Goal: Find contact information: Obtain details needed to contact an individual or organization

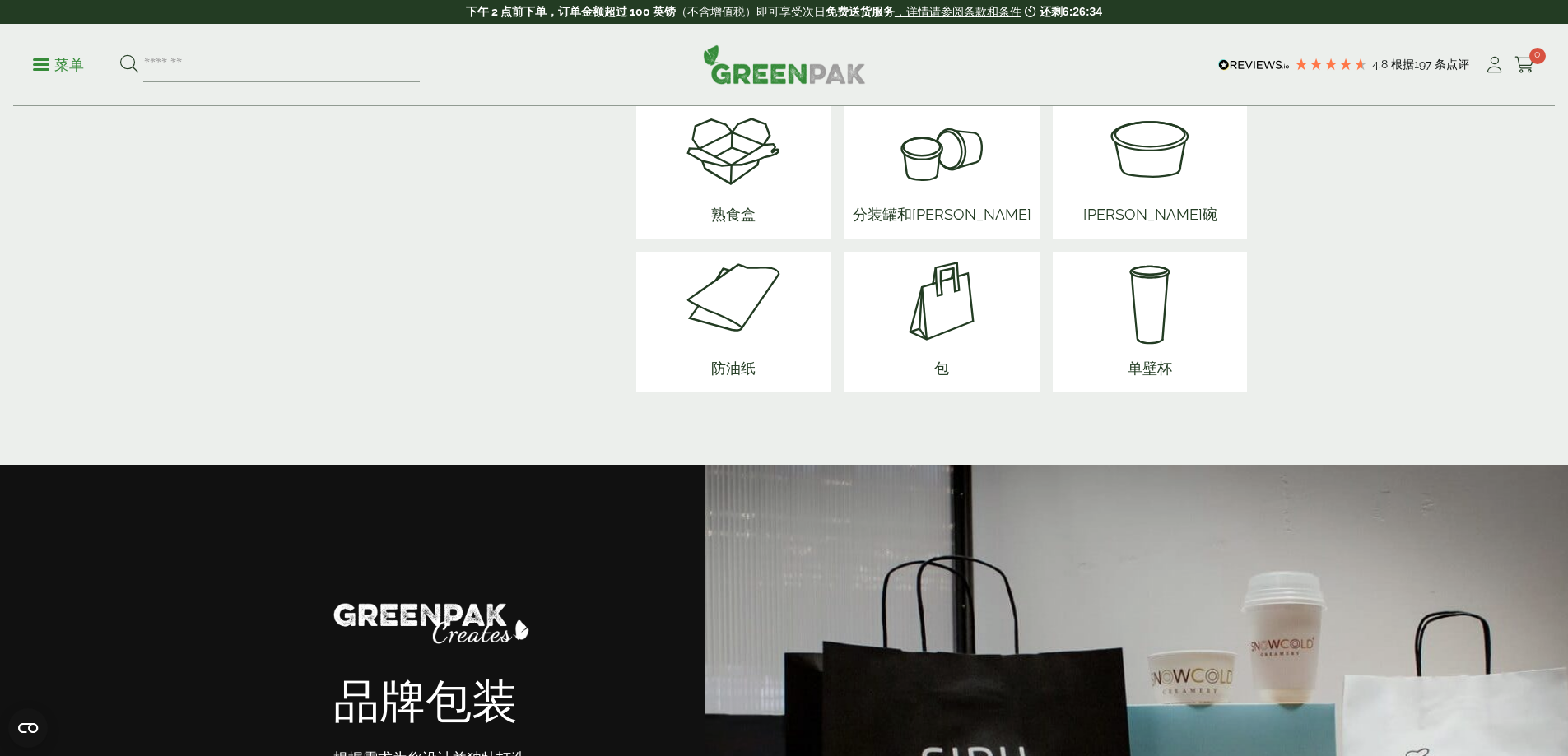
scroll to position [2222, 0]
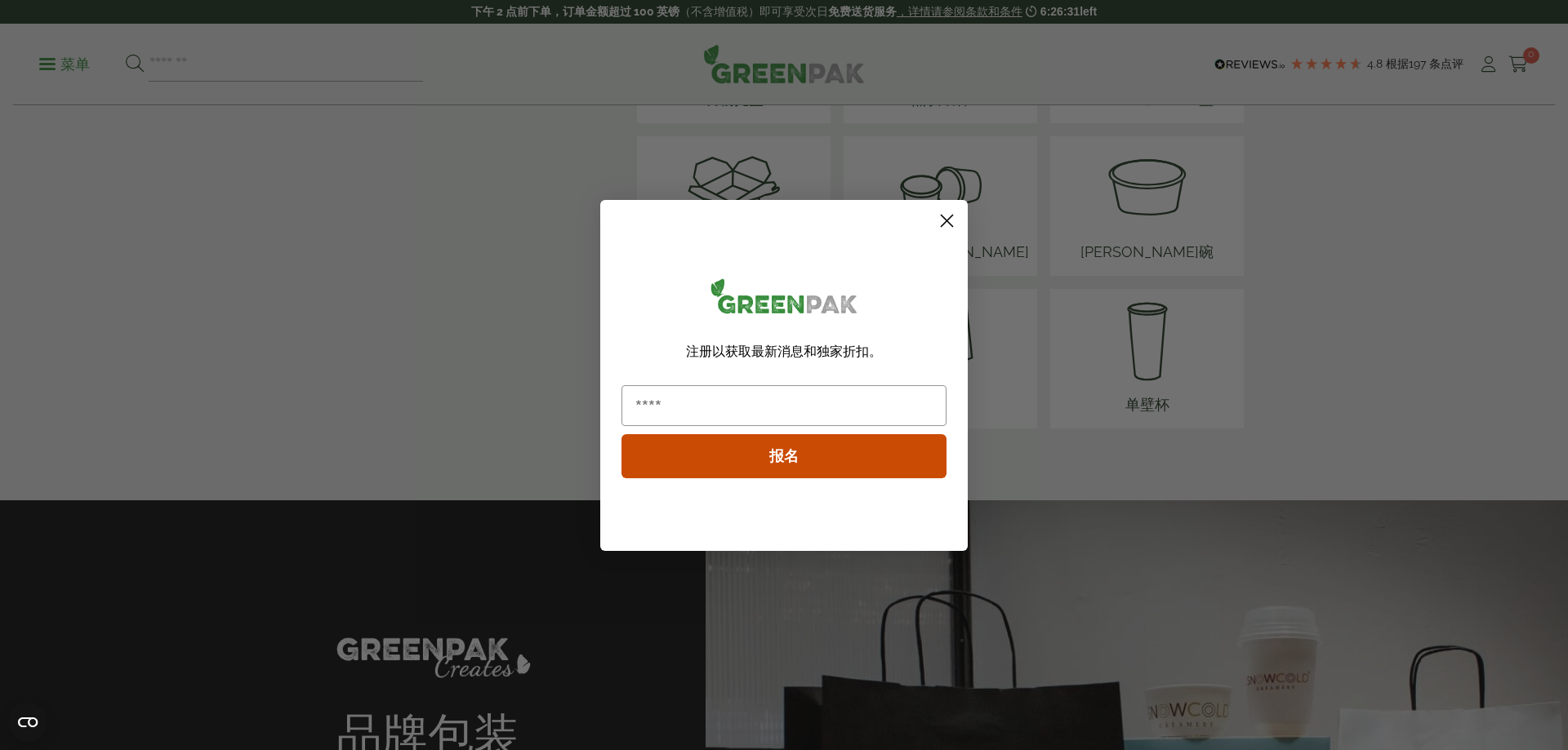
drag, startPoint x: 941, startPoint y: 222, endPoint x: 994, endPoint y: 225, distance: 53.1
click at [942, 222] on circle "关闭对话框" at bounding box center [947, 220] width 27 height 27
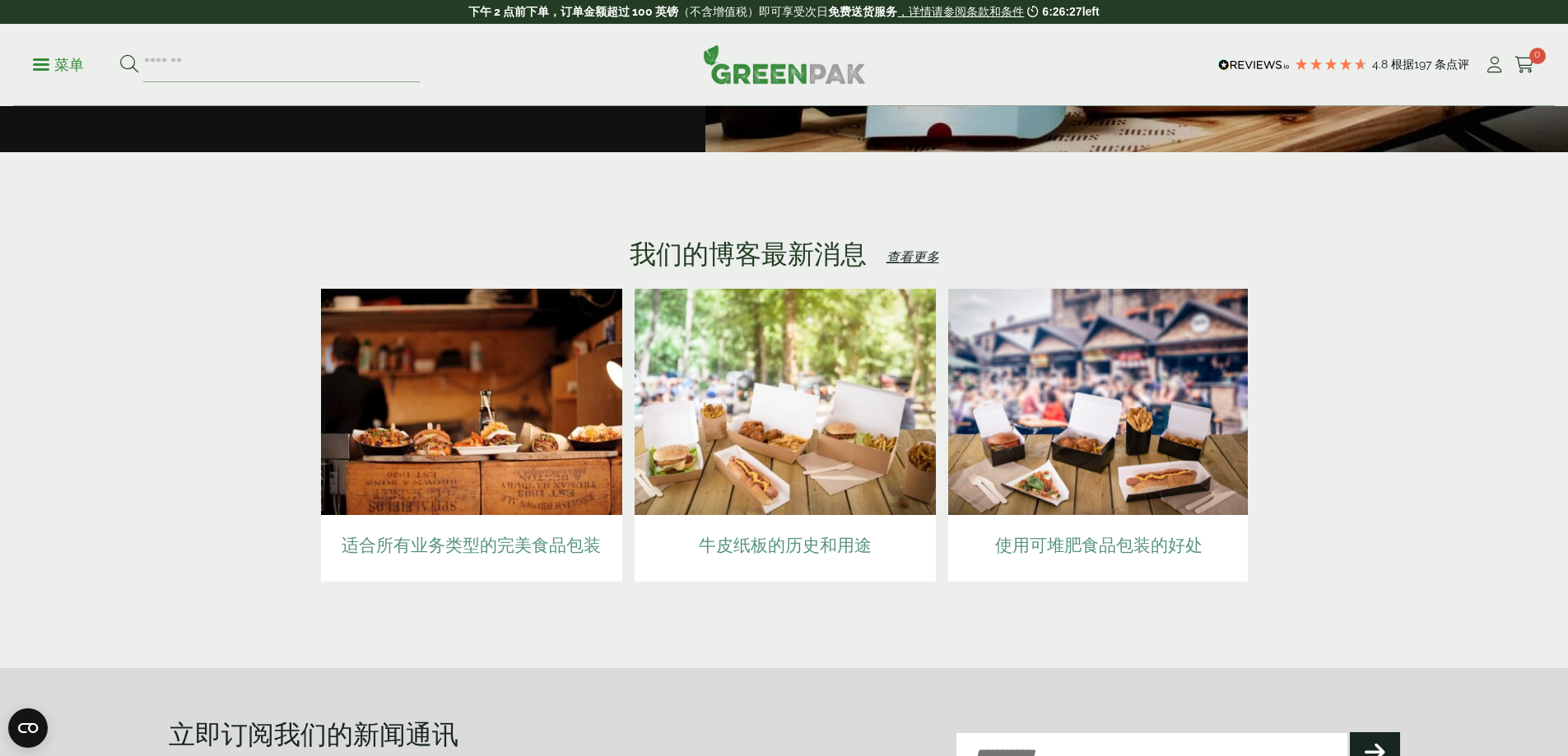
scroll to position [3621, 0]
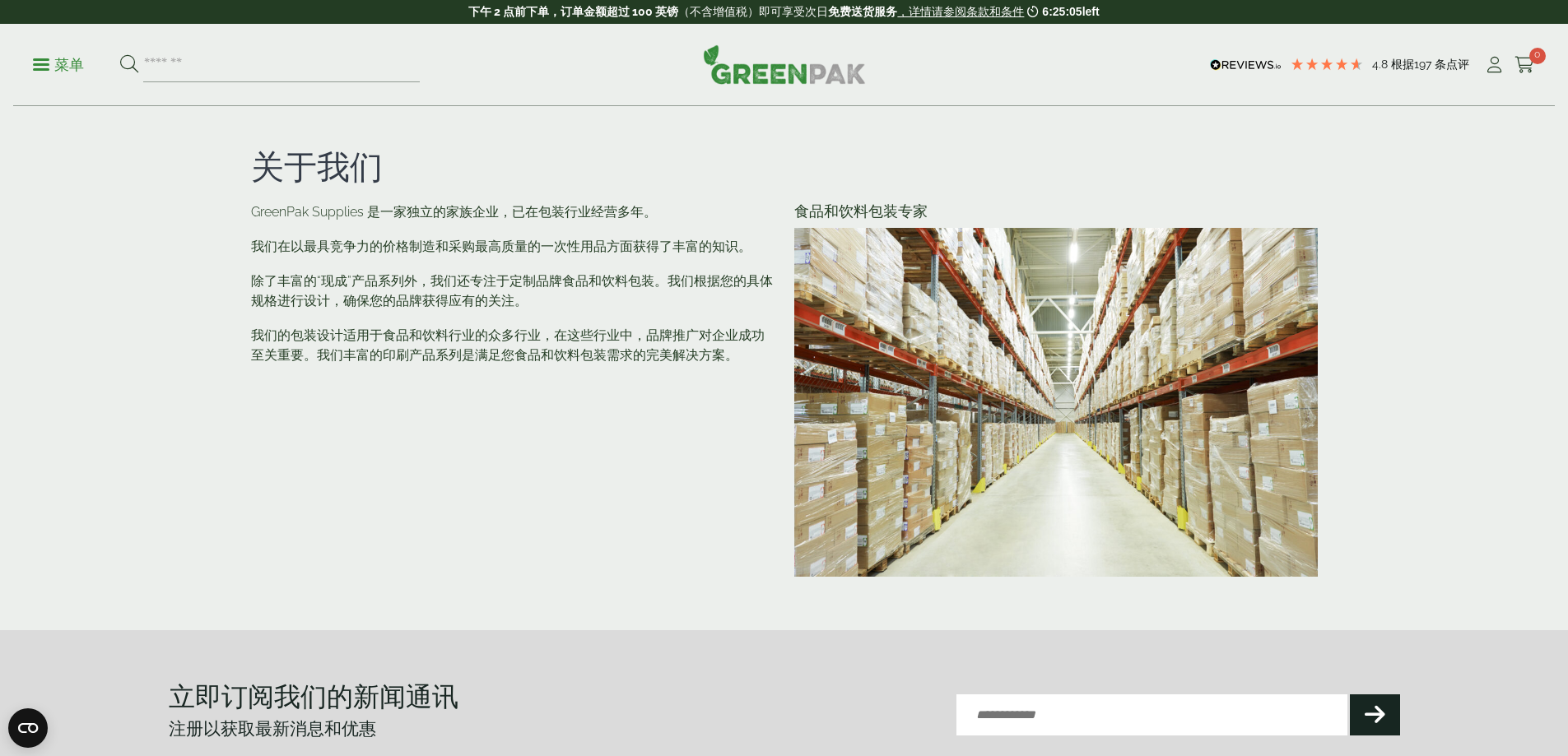
click at [1402, 286] on section "关于我们 食品和饮料包装专家 GreenPak Supplies 是一家独立的家族企业，已在包装行业经营多年。 我们在以最具竞争力的价格制造和采购最高质量的一…" at bounding box center [784, 368] width 1568 height 443
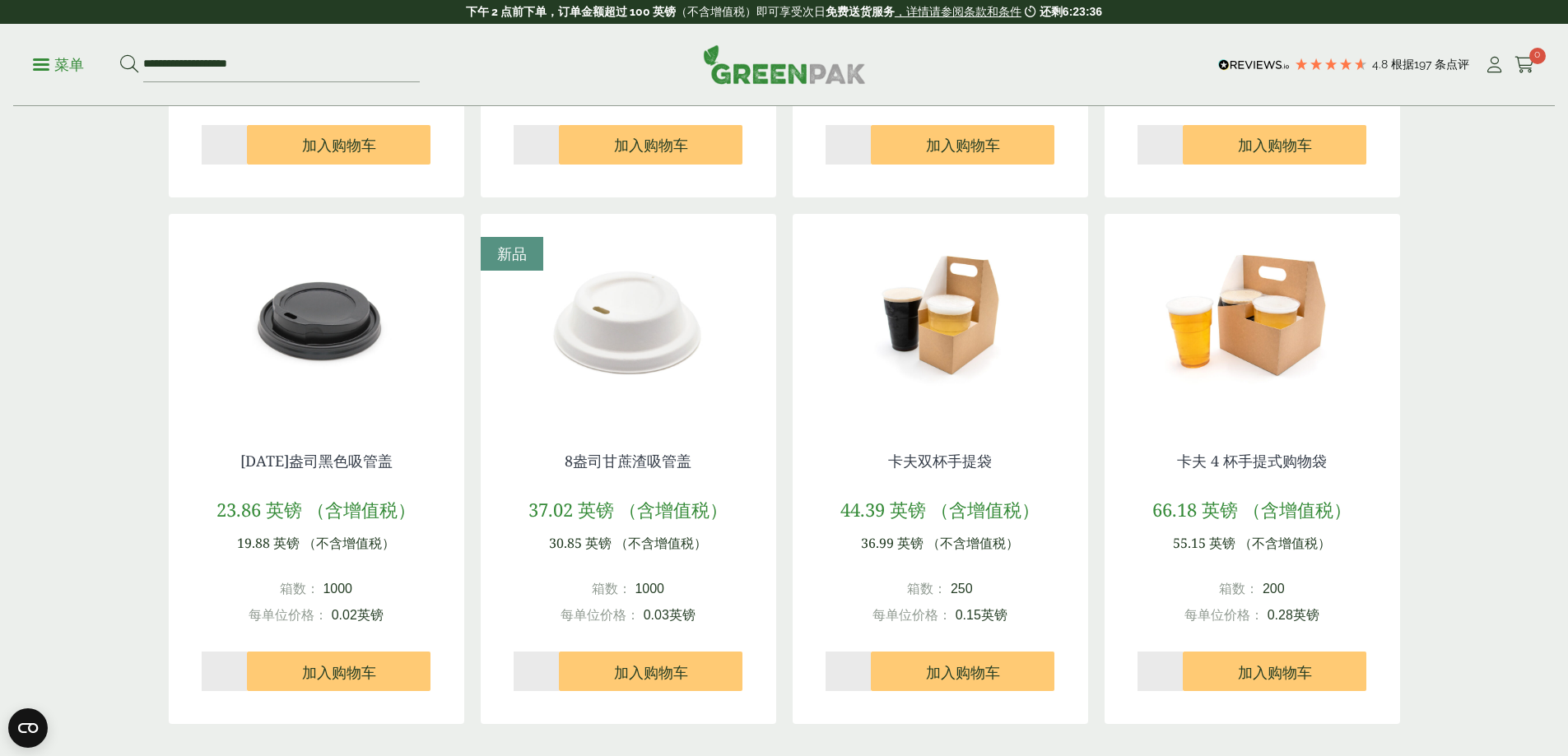
scroll to position [1399, 0]
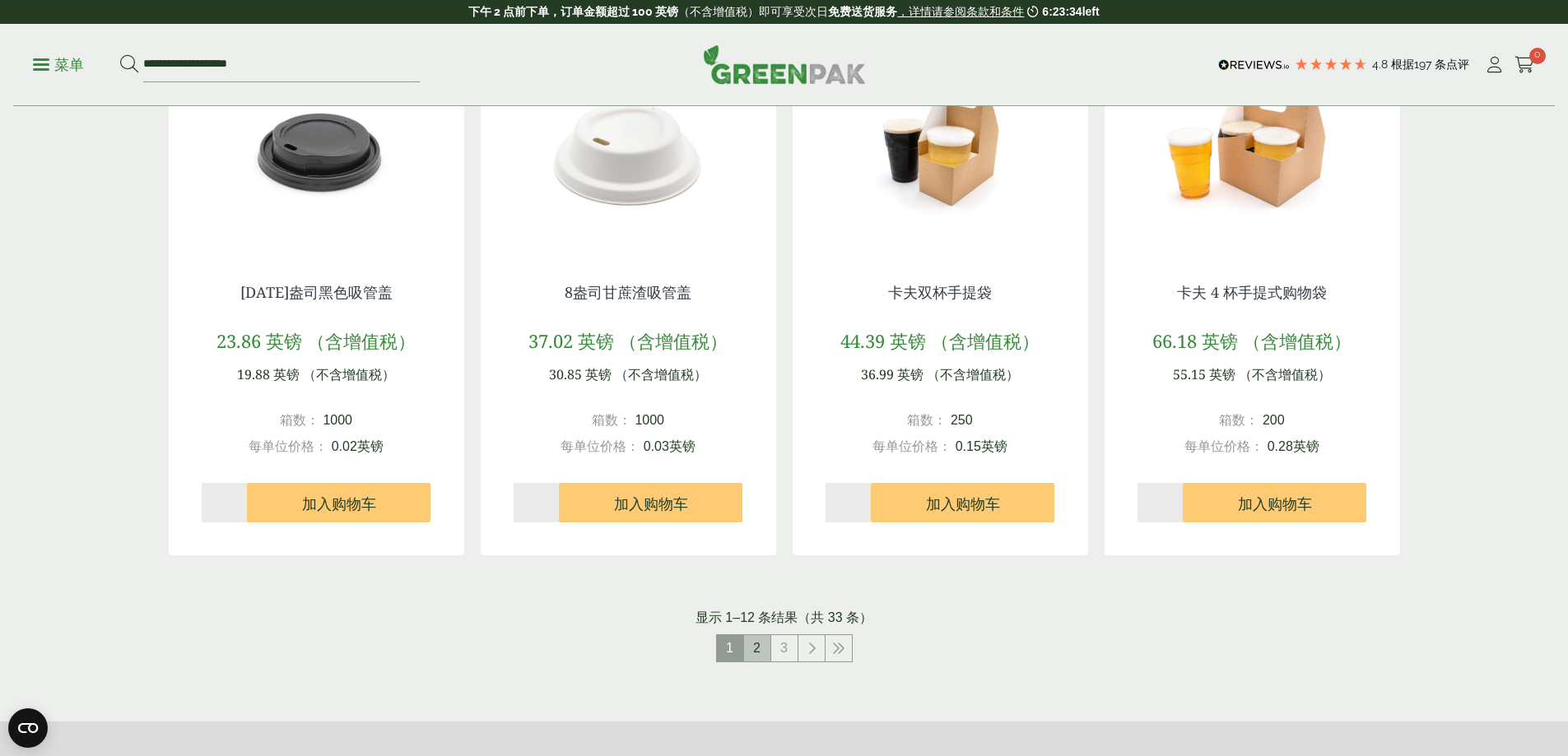
click at [751, 655] on link "2" at bounding box center [757, 648] width 26 height 26
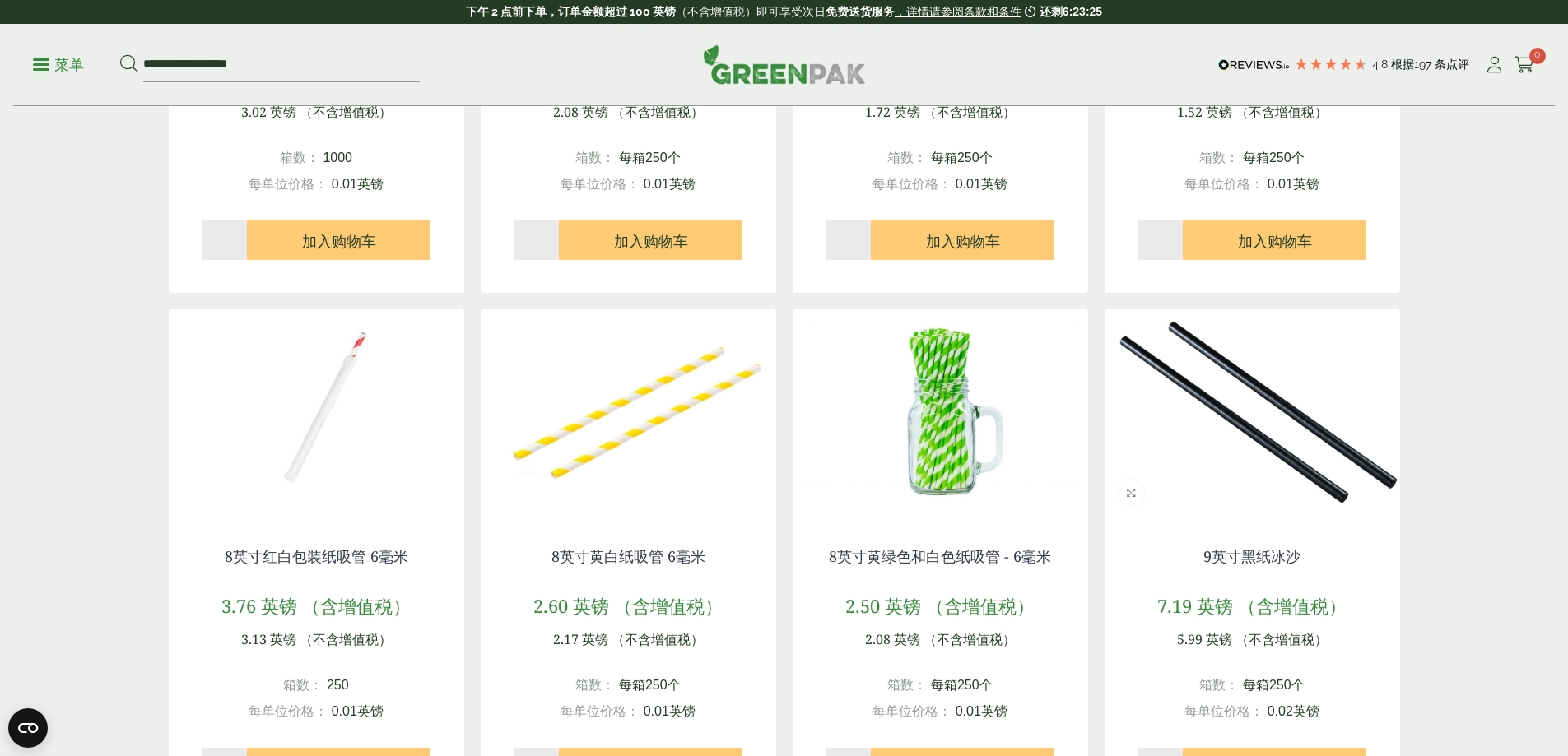
scroll to position [1564, 0]
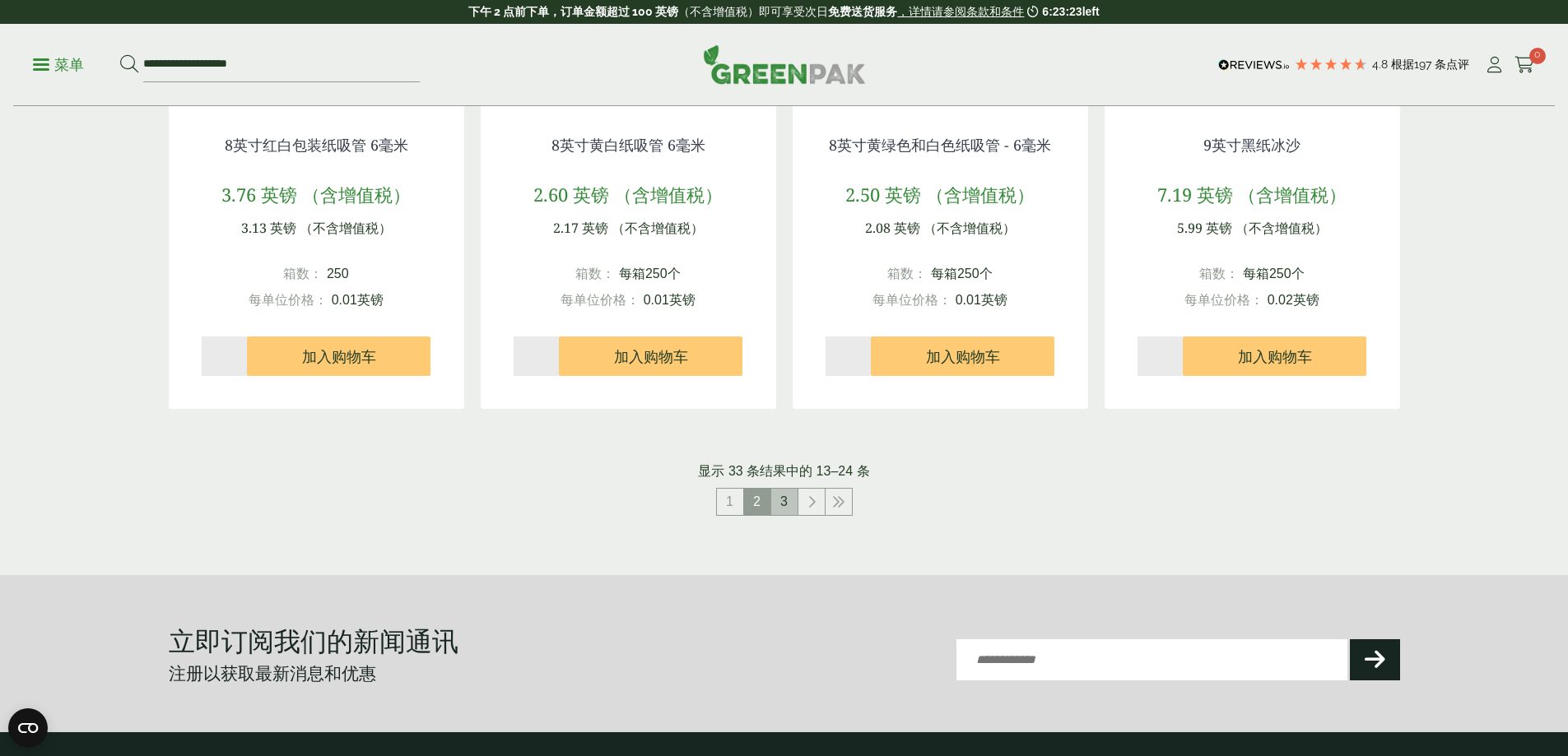
click at [780, 503] on font "3" at bounding box center [784, 502] width 7 height 14
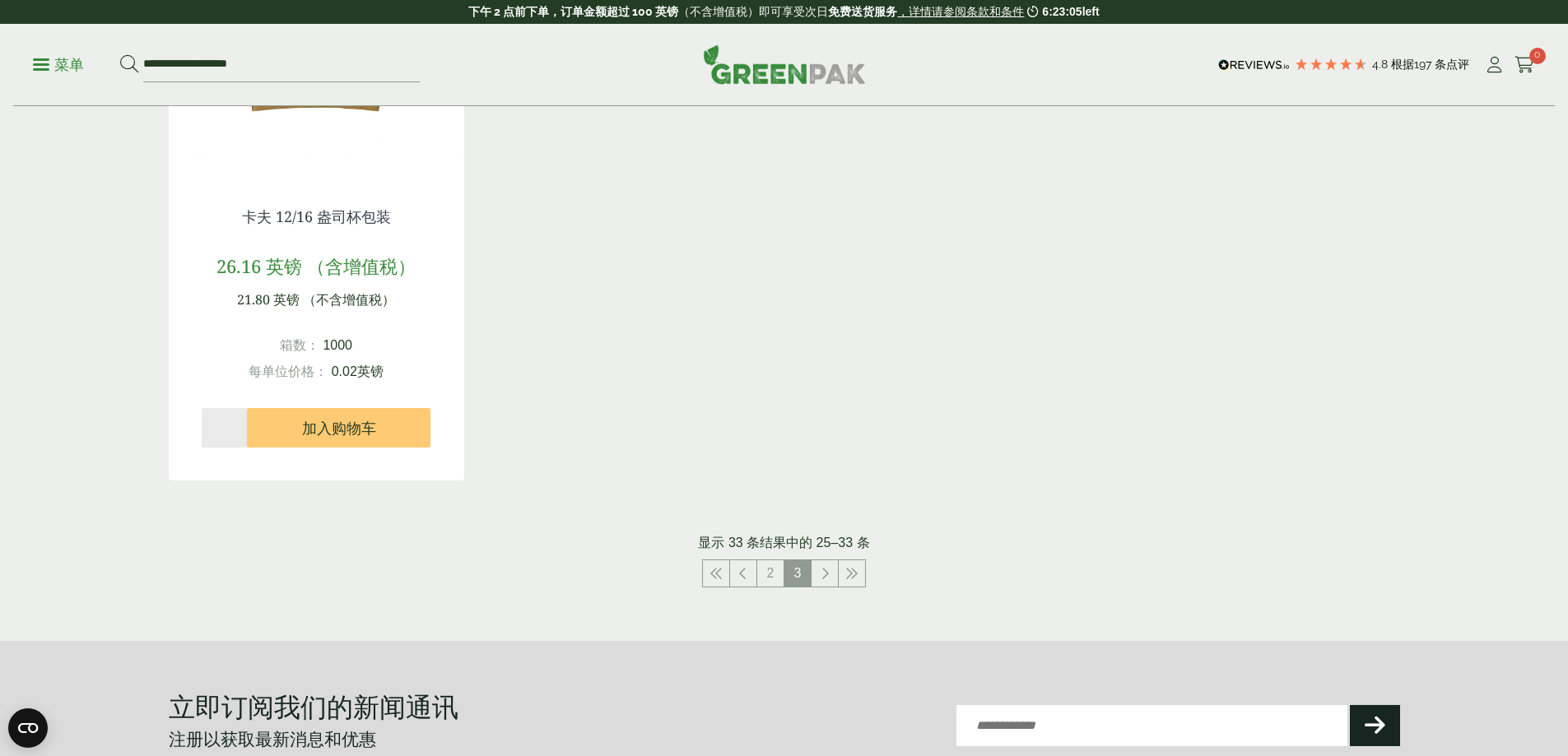
scroll to position [1728, 0]
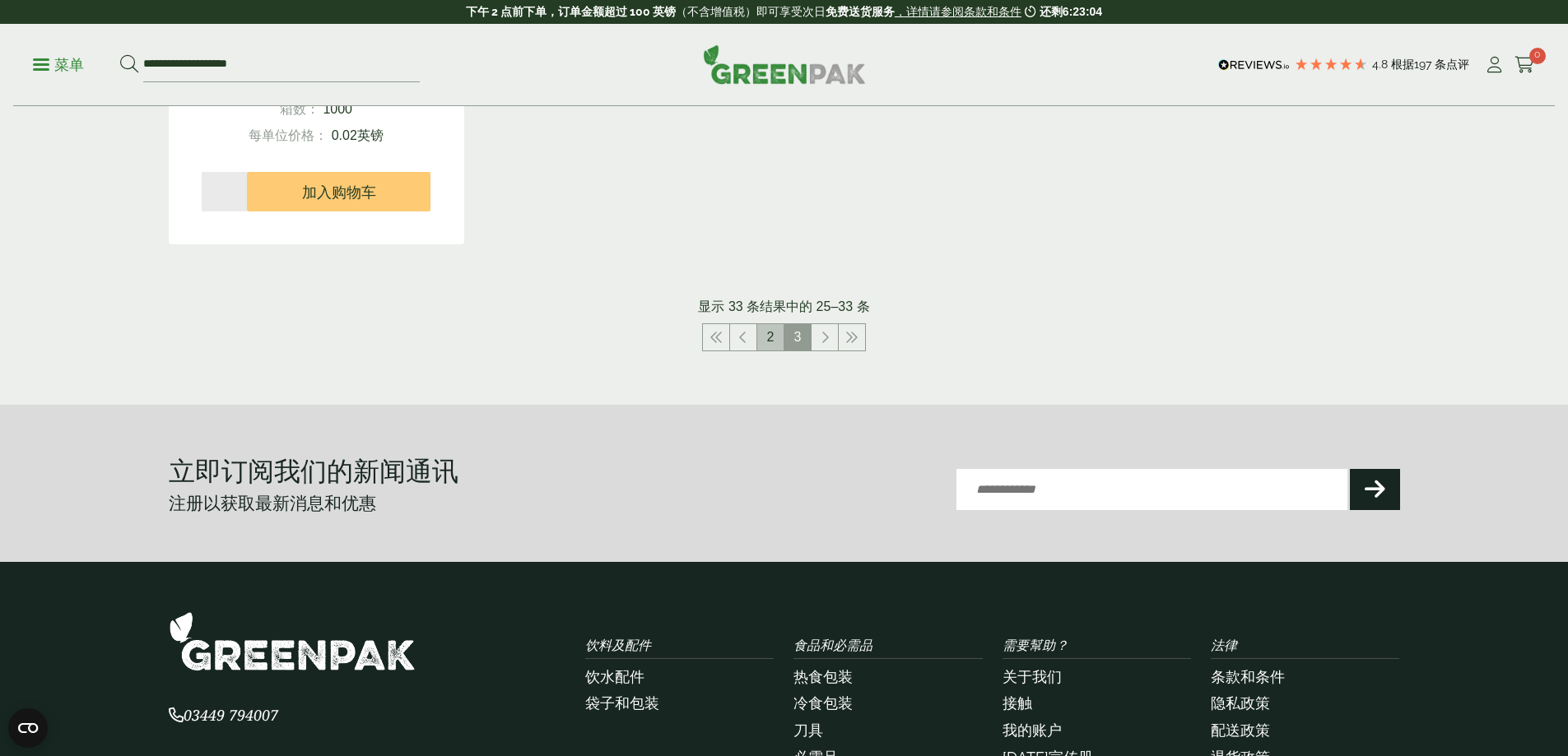
click at [764, 324] on link "2" at bounding box center [770, 337] width 26 height 26
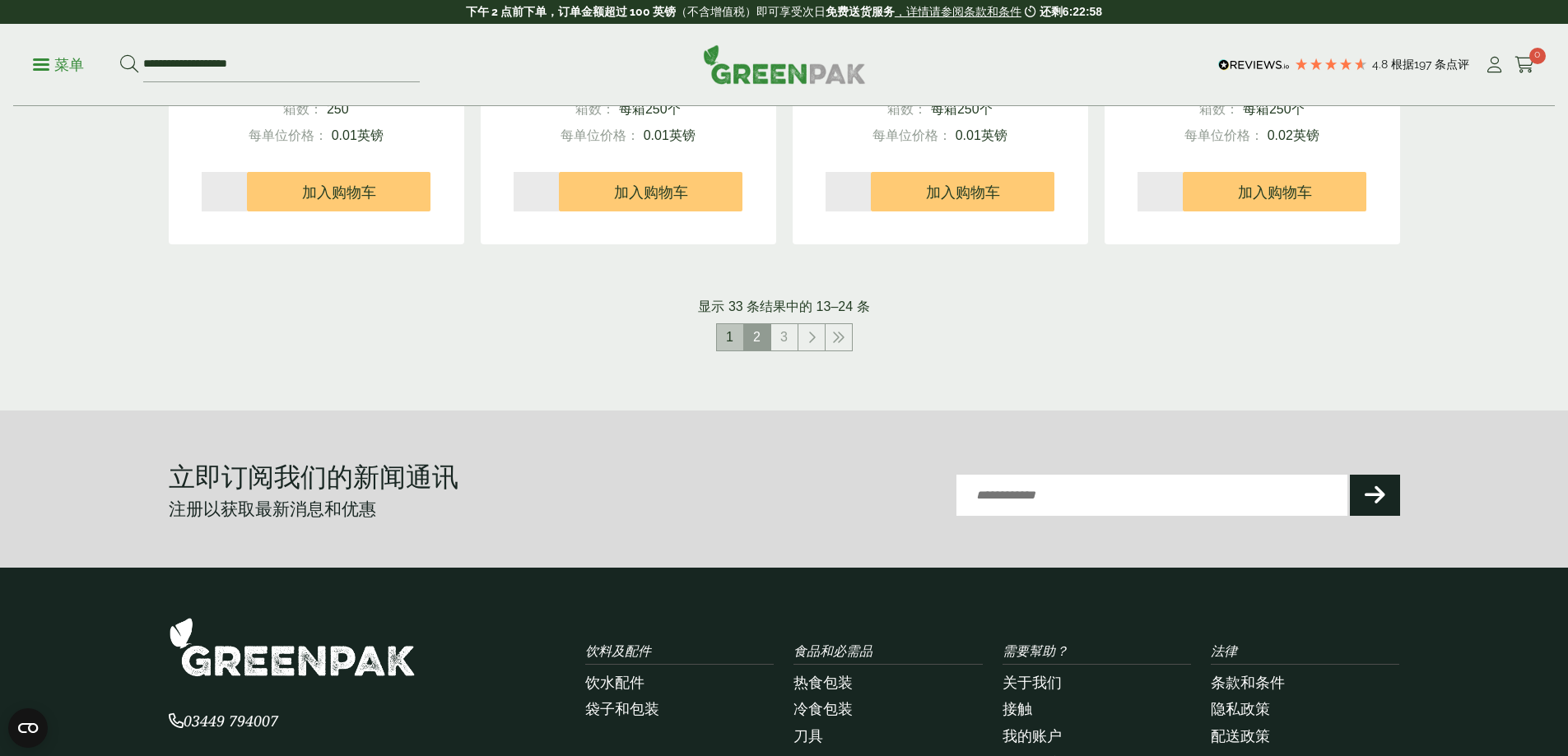
click at [732, 334] on font "1" at bounding box center [730, 337] width 7 height 14
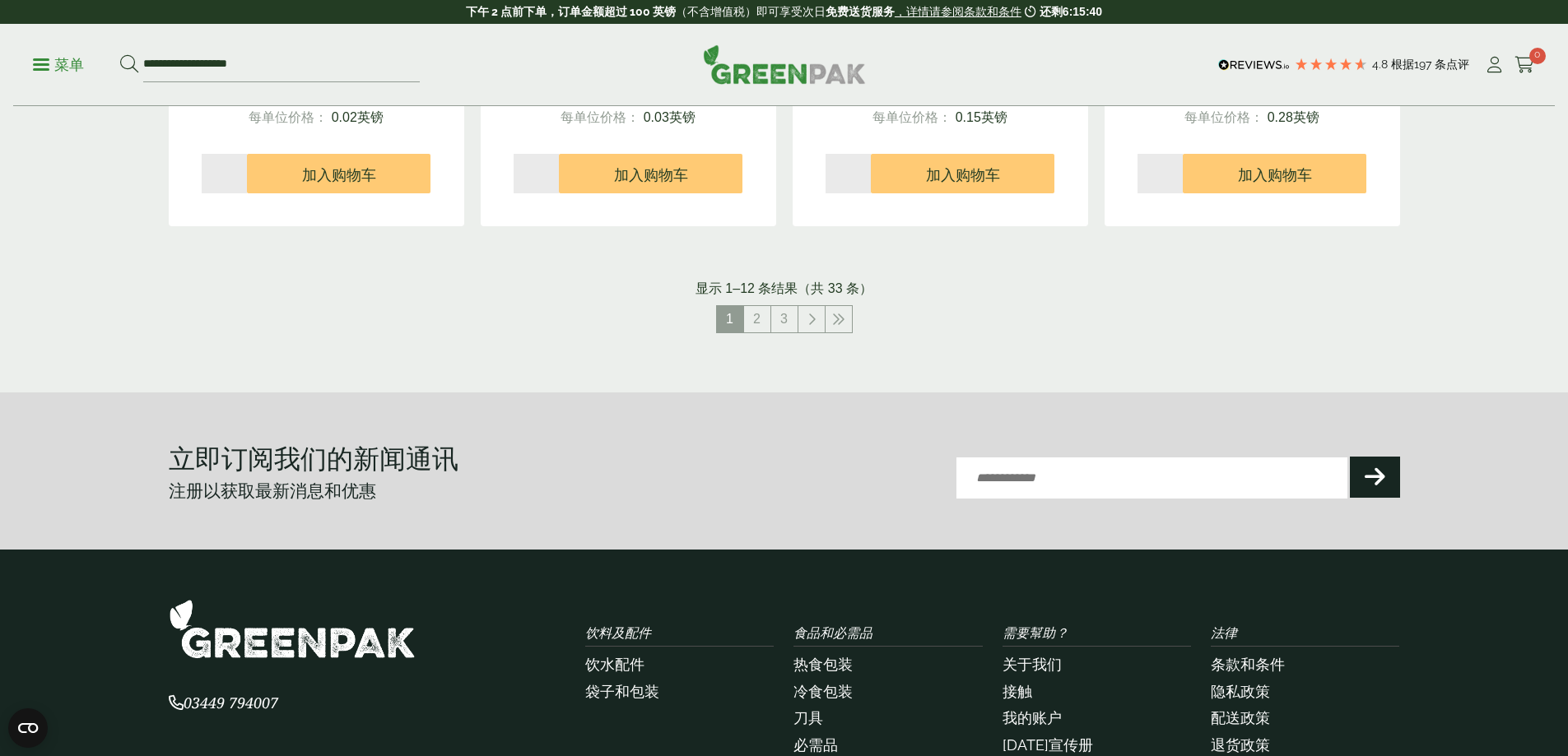
scroll to position [1964, 0]
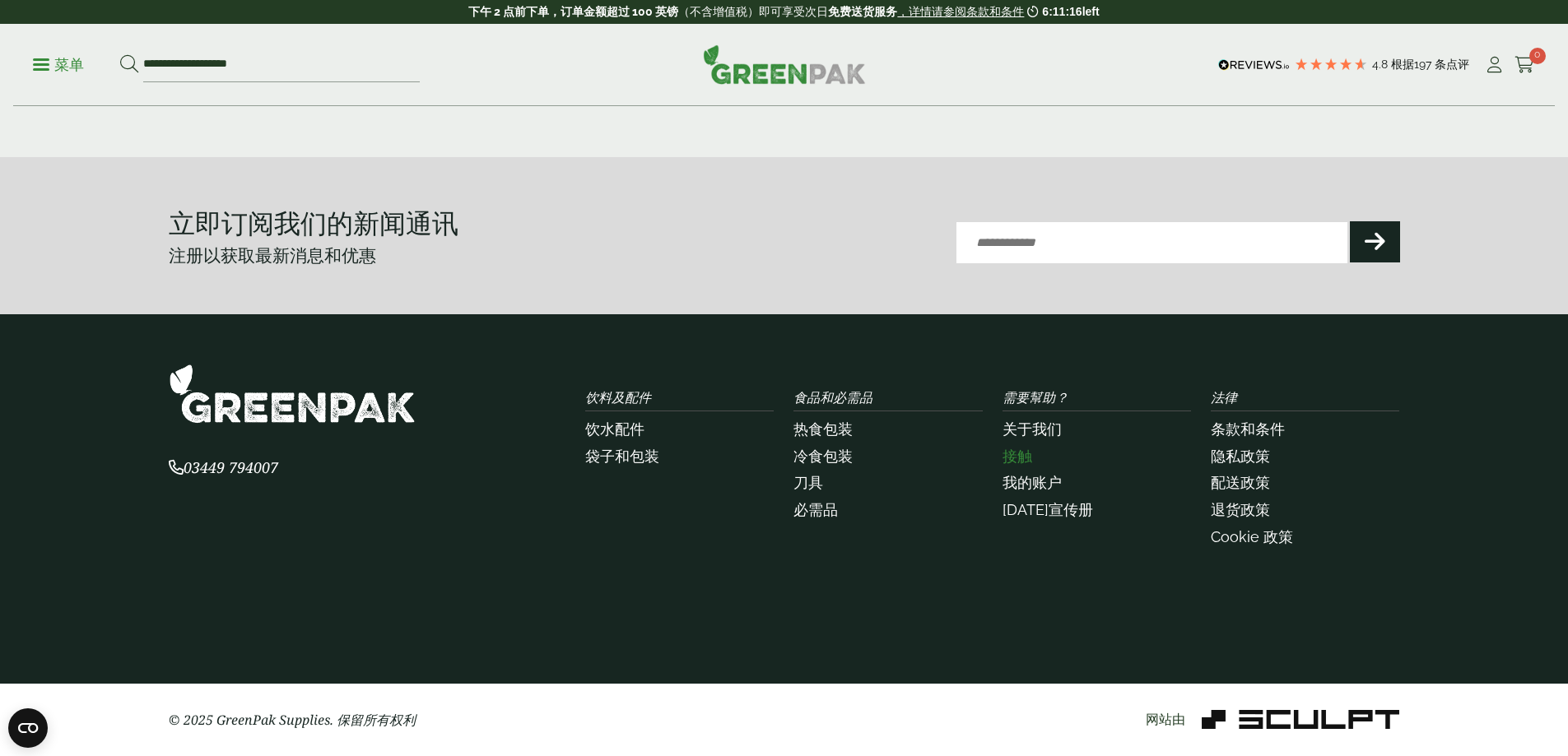
click at [1015, 460] on font "接触" at bounding box center [1017, 456] width 30 height 18
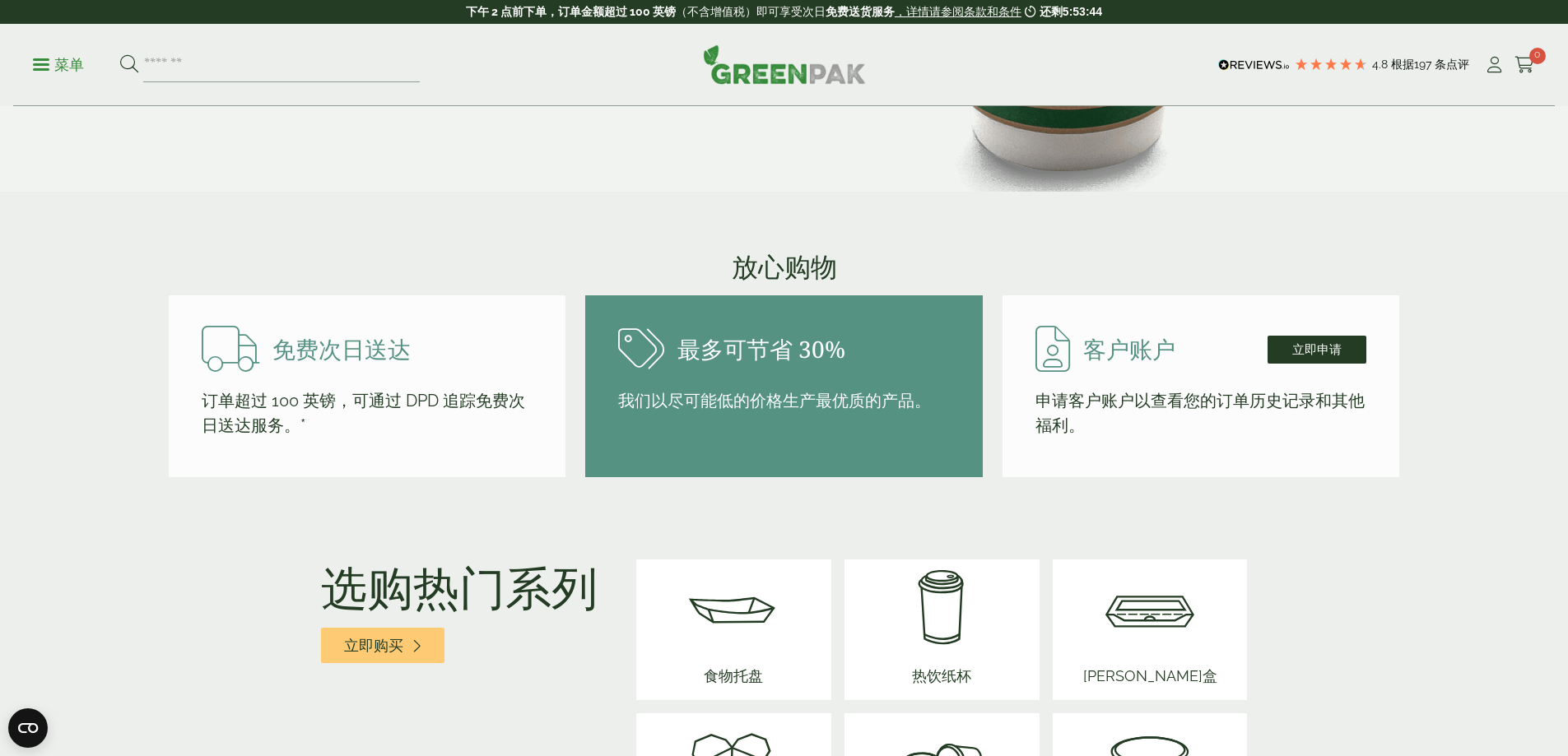
scroll to position [2058, 0]
